Goal: Information Seeking & Learning: Learn about a topic

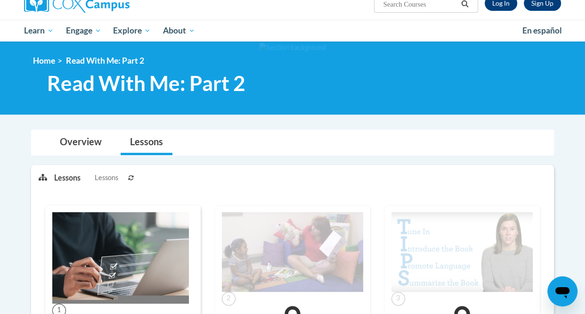
scroll to position [66, 0]
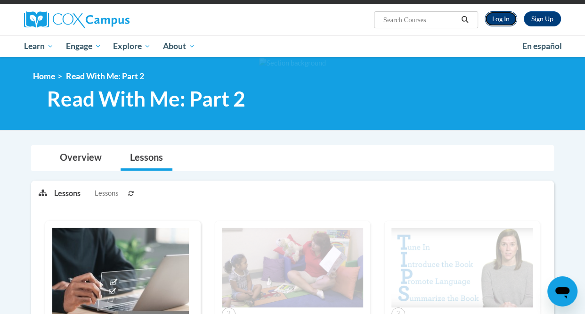
click at [498, 14] on link "Log In" at bounding box center [501, 18] width 32 height 15
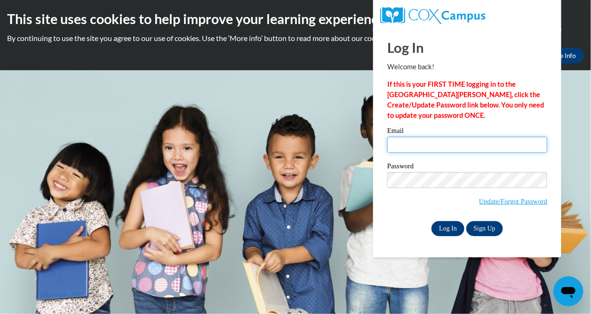
type input "Tyharrell74@gmail.com"
click at [454, 228] on input "Log In" at bounding box center [448, 228] width 33 height 15
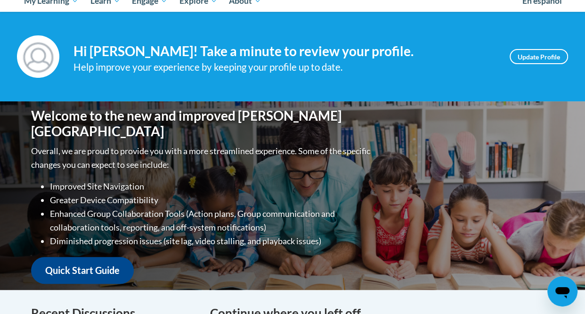
scroll to position [322, 0]
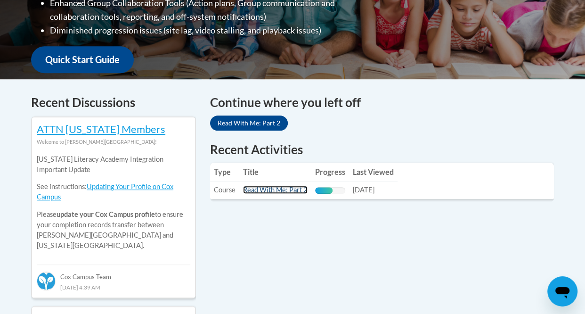
click at [292, 188] on link "Read With Me: Part 2" at bounding box center [275, 190] width 65 height 8
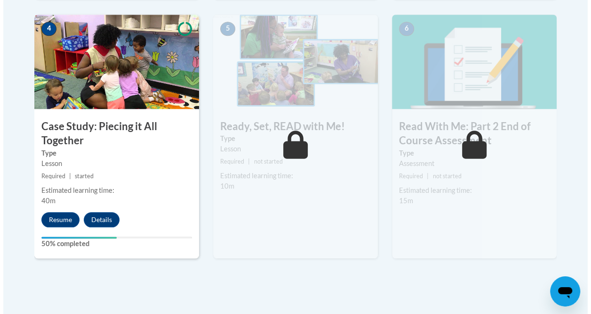
scroll to position [603, 0]
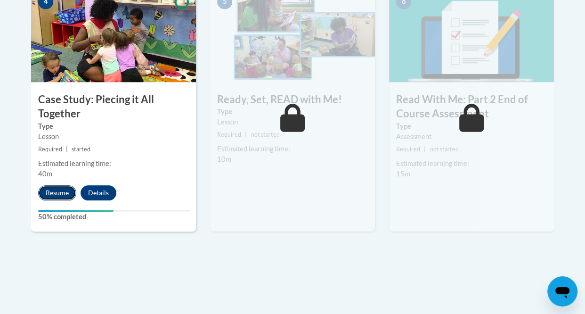
click at [68, 190] on button "Resume" at bounding box center [57, 192] width 38 height 15
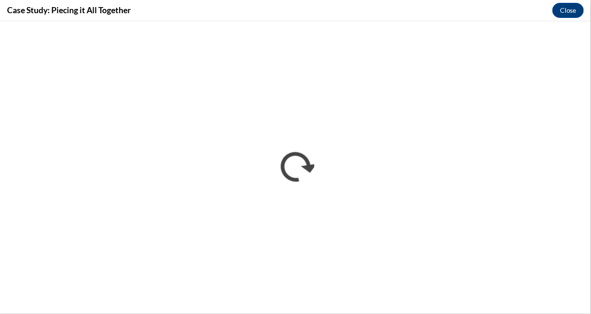
scroll to position [0, 0]
